Goal: Task Accomplishment & Management: Use online tool/utility

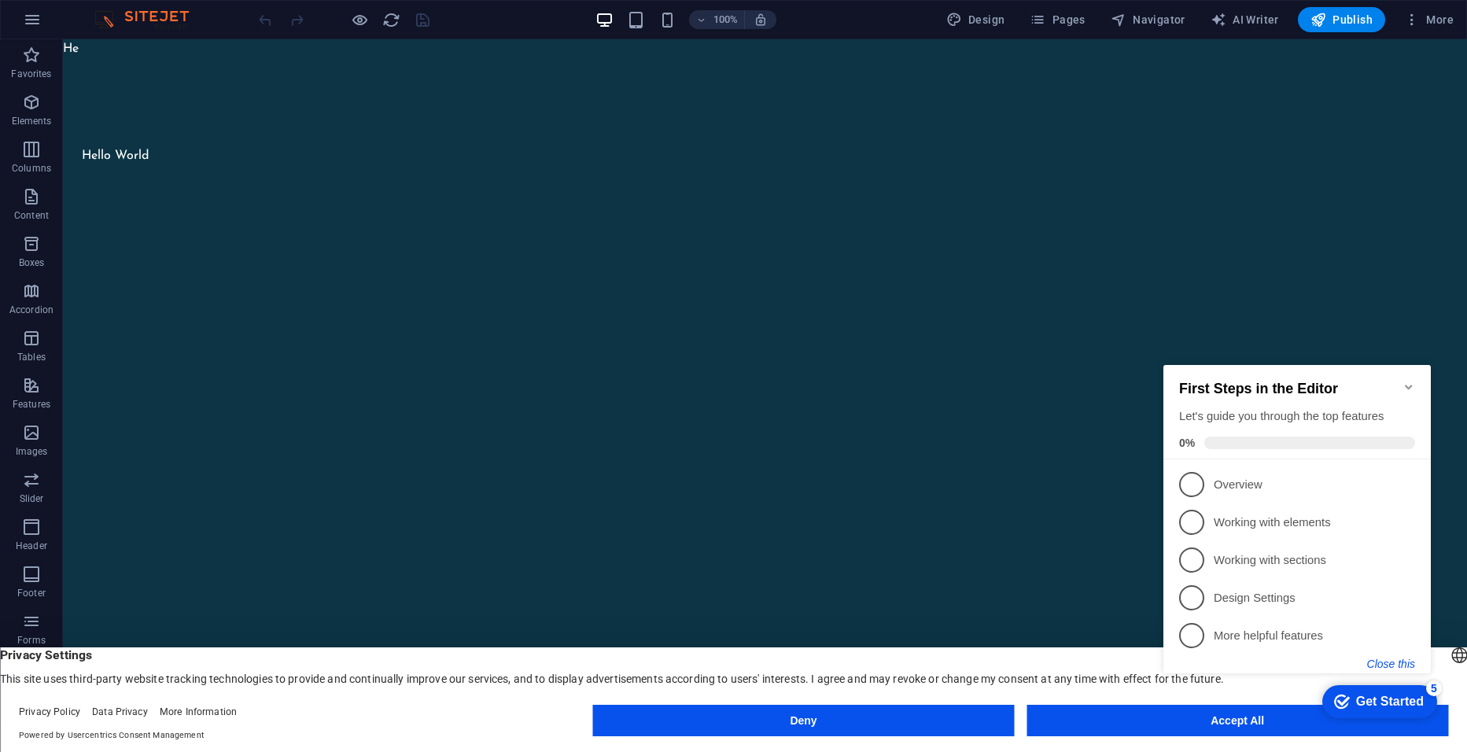
click at [1375, 661] on button "Close this" at bounding box center [1392, 664] width 48 height 13
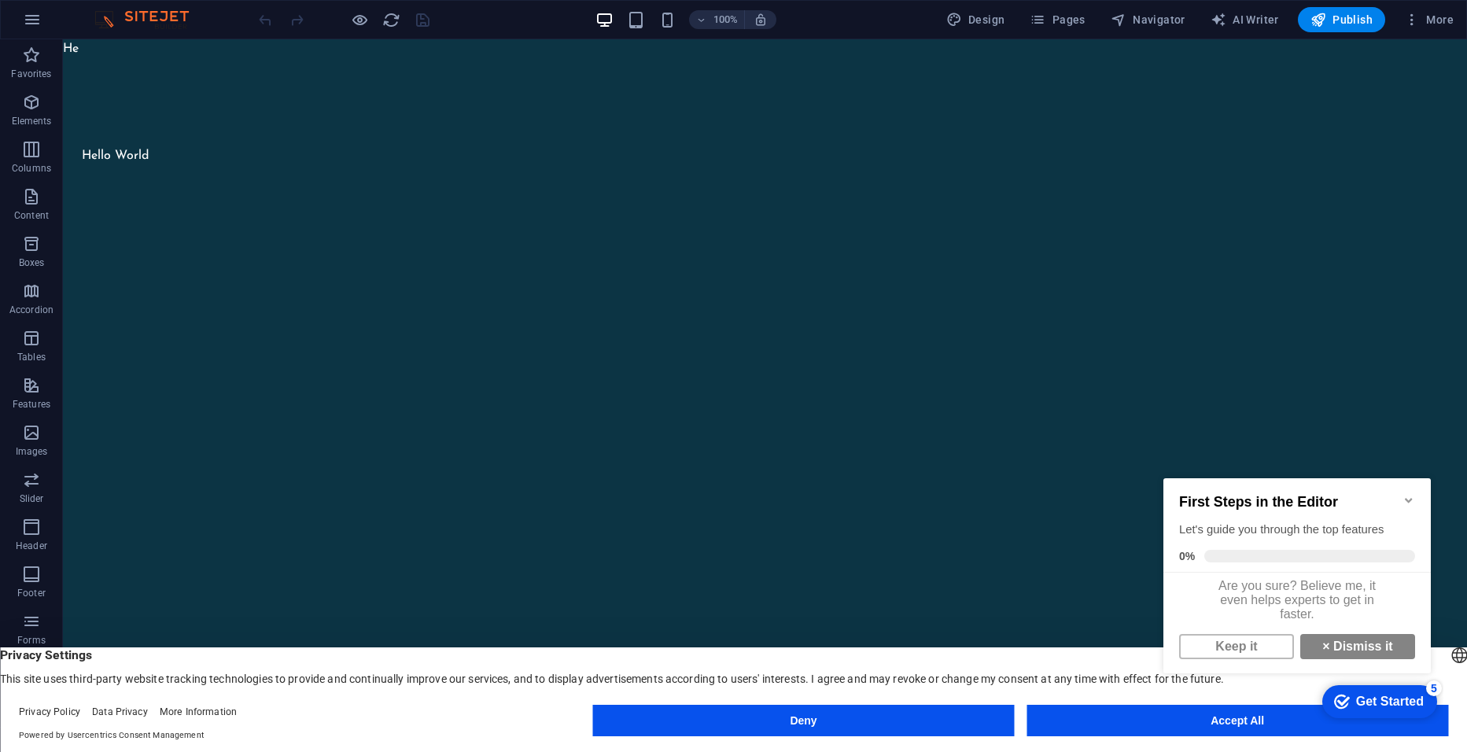
click at [1165, 716] on div "checkmark Get Started 5 First Steps in the Editor Let's guide you through the t…" at bounding box center [1300, 591] width 286 height 267
click at [1338, 642] on link "× Dismiss it" at bounding box center [1358, 646] width 115 height 25
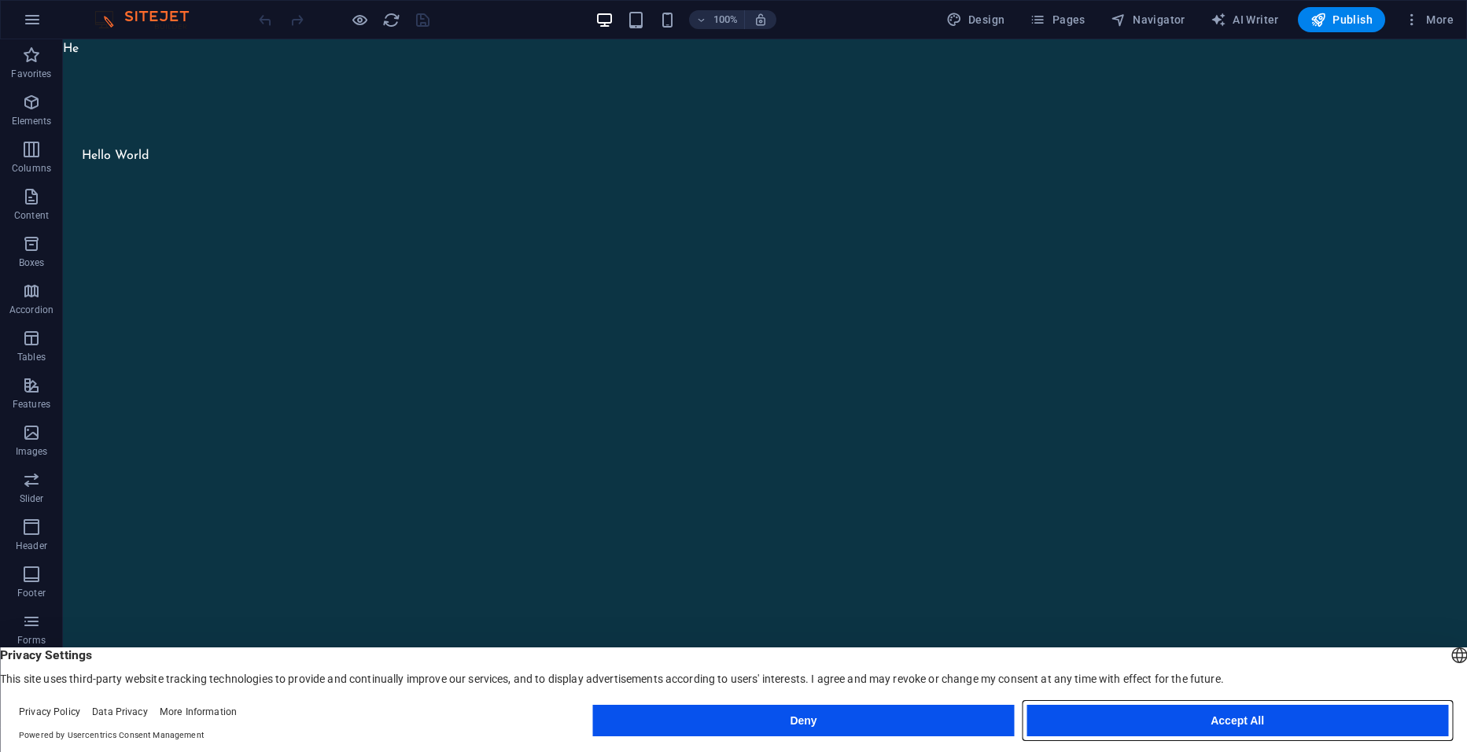
drag, startPoint x: 1269, startPoint y: 722, endPoint x: 1205, endPoint y: 682, distance: 75.6
click at [1269, 722] on button "Accept All" at bounding box center [1238, 720] width 422 height 31
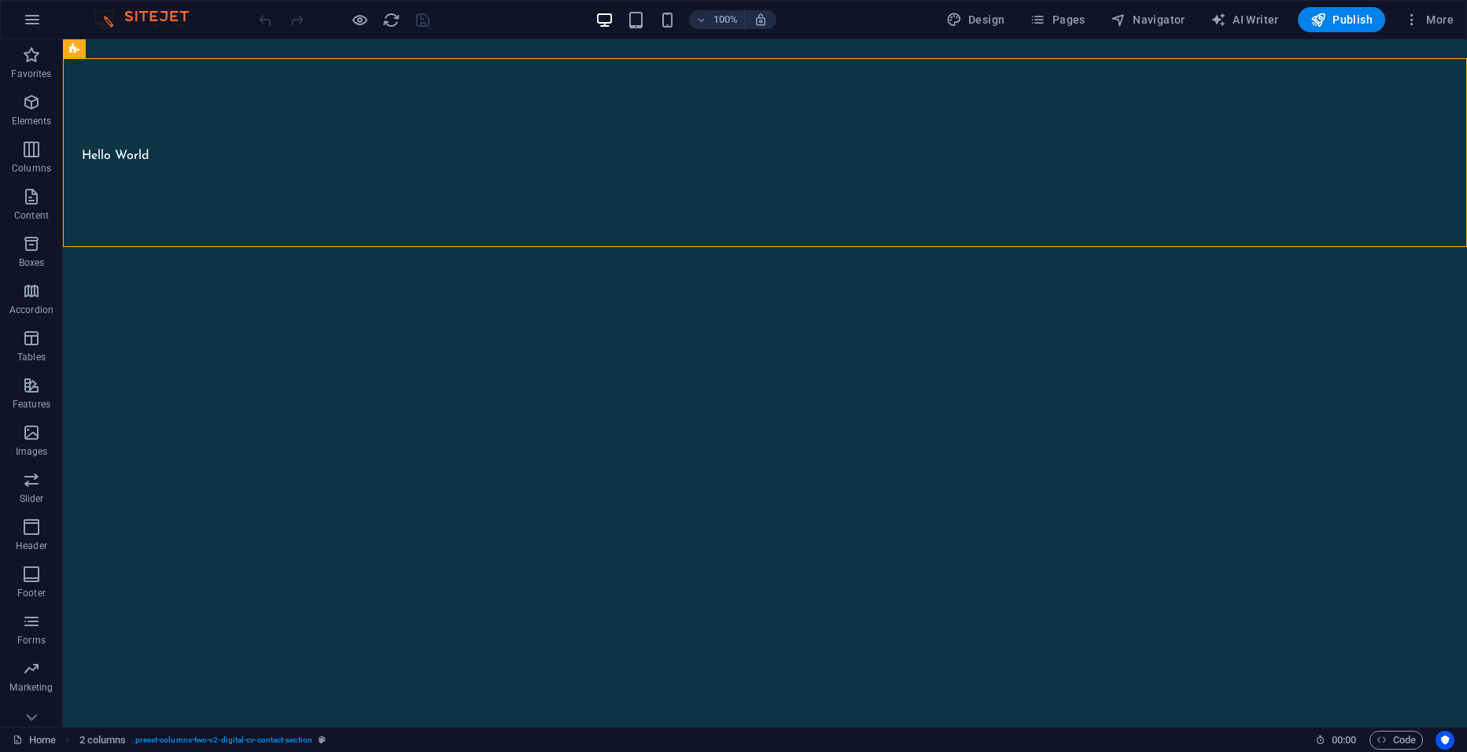
drag, startPoint x: 386, startPoint y: 116, endPoint x: 535, endPoint y: 280, distance: 221.7
click at [536, 247] on html "Skip to main content He Hello World" at bounding box center [765, 143] width 1405 height 208
drag, startPoint x: 559, startPoint y: 164, endPoint x: 545, endPoint y: 241, distance: 77.5
click at [548, 241] on div "Hello World" at bounding box center [765, 152] width 1405 height 189
drag, startPoint x: 173, startPoint y: 90, endPoint x: 138, endPoint y: 185, distance: 100.8
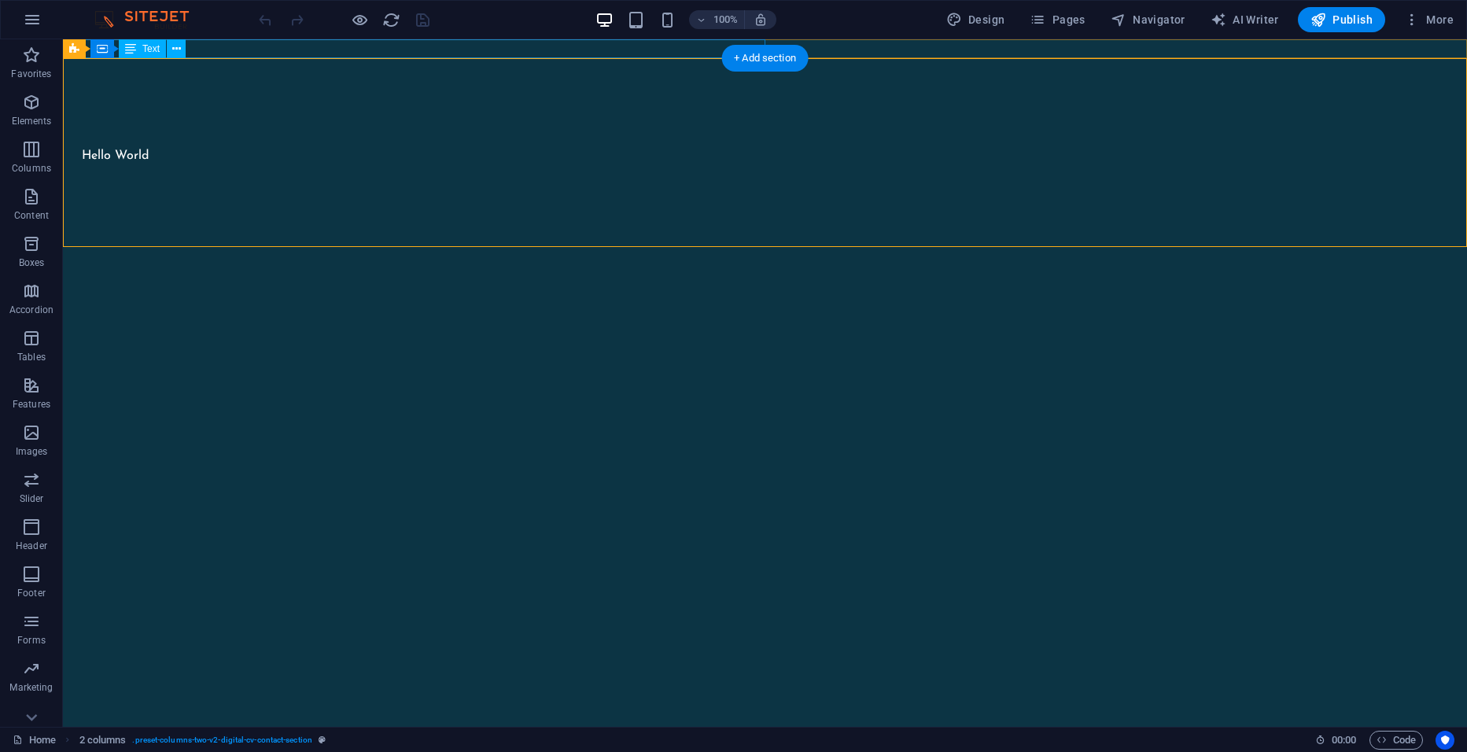
click at [446, 47] on div "He" at bounding box center [414, 48] width 703 height 19
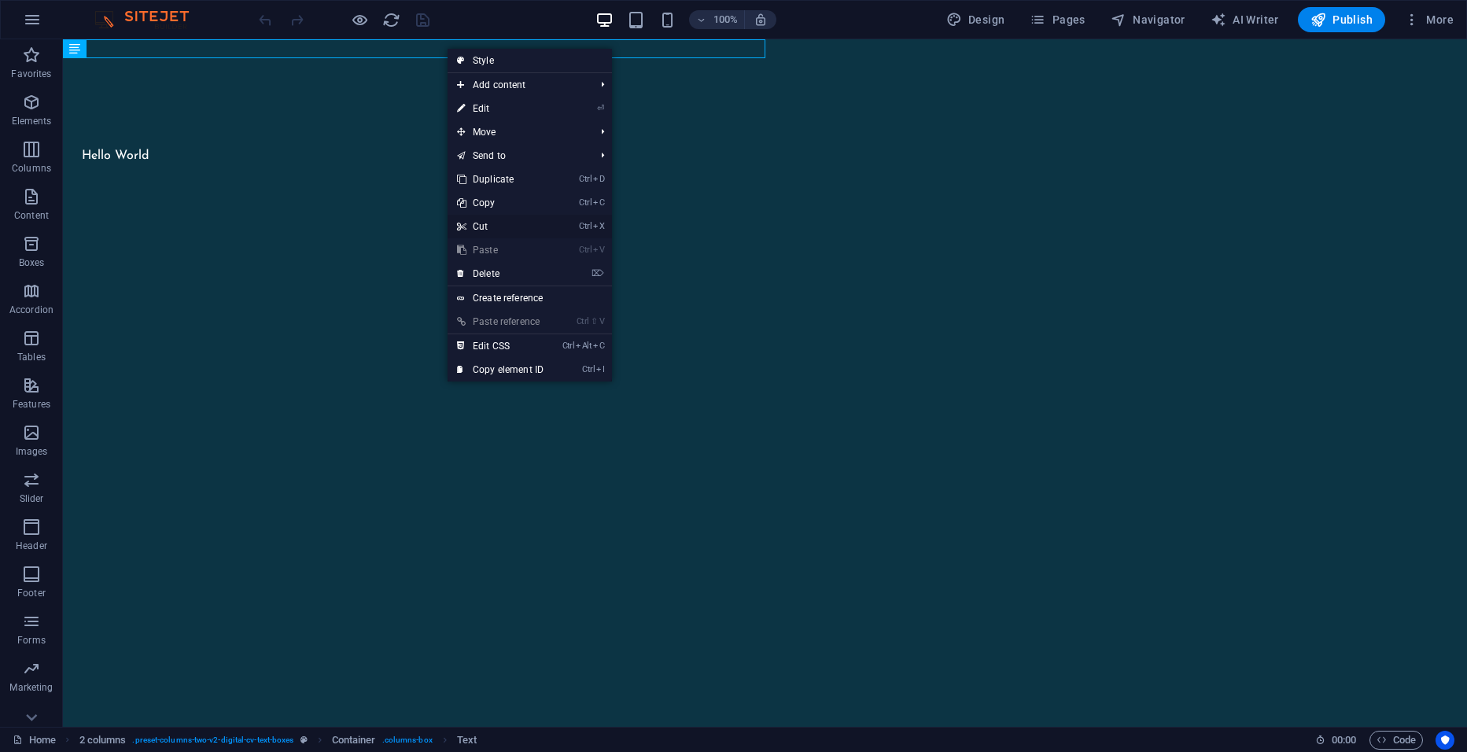
click at [485, 224] on link "Ctrl X Cut" at bounding box center [500, 227] width 105 height 24
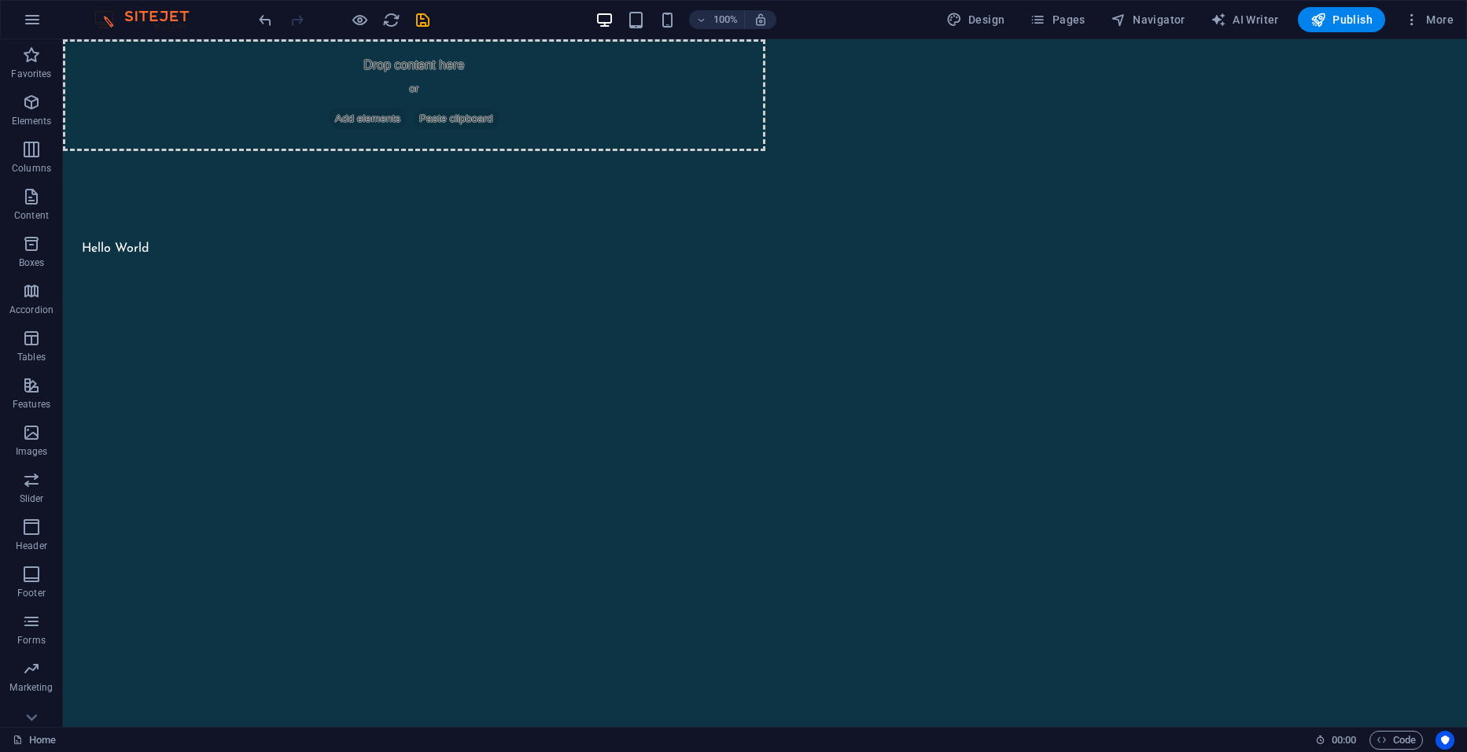
click at [524, 340] on html "Skip to main content Drop content here or Add elements Paste clipboard Hello Wo…" at bounding box center [765, 189] width 1405 height 301
click at [1338, 15] on span "Publish" at bounding box center [1342, 20] width 62 height 16
